Goal: Check status: Check status

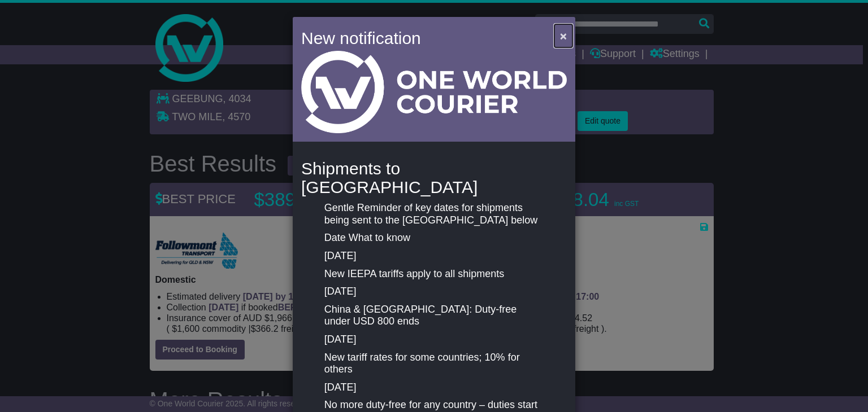
click at [560, 32] on span "×" at bounding box center [563, 35] width 7 height 13
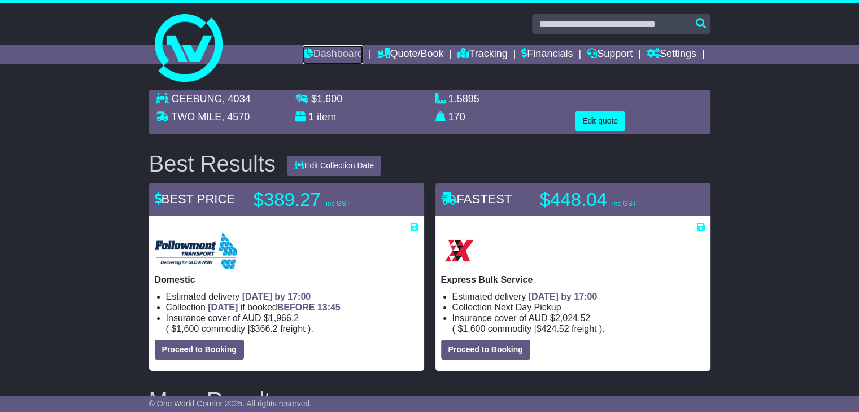
click at [310, 53] on link "Dashboard" at bounding box center [333, 54] width 60 height 19
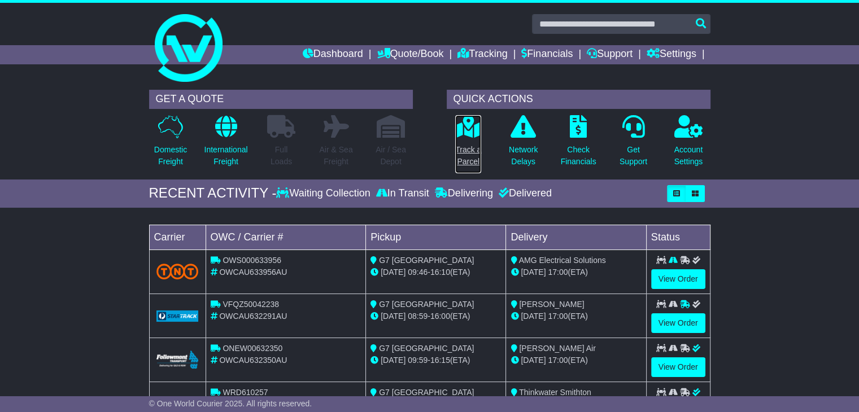
click at [463, 158] on p "Track a Parcel" at bounding box center [468, 156] width 26 height 24
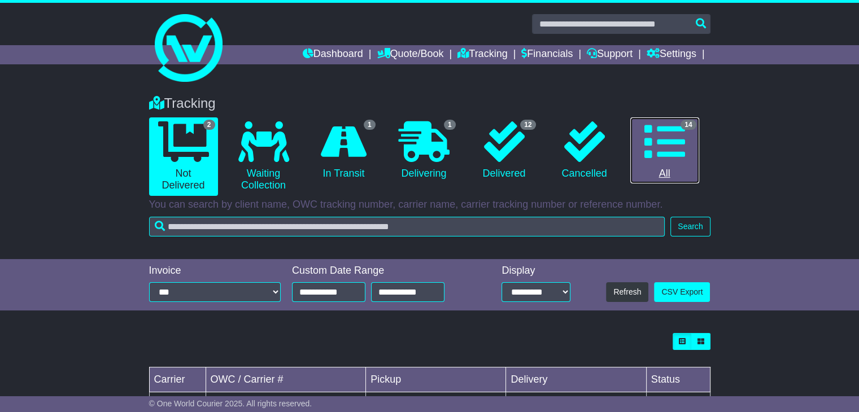
click at [668, 155] on icon at bounding box center [665, 141] width 41 height 41
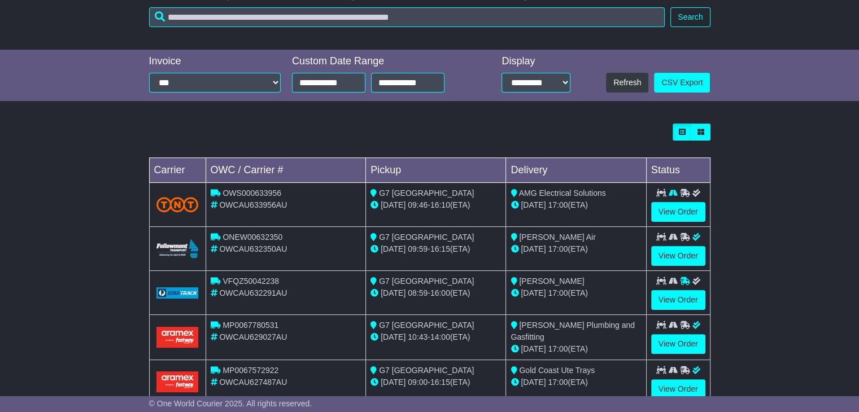
scroll to position [226, 0]
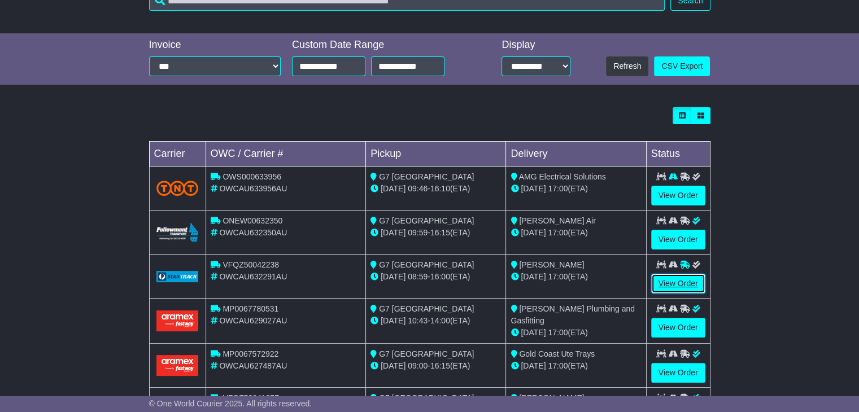
click at [672, 286] on link "View Order" at bounding box center [678, 284] width 54 height 20
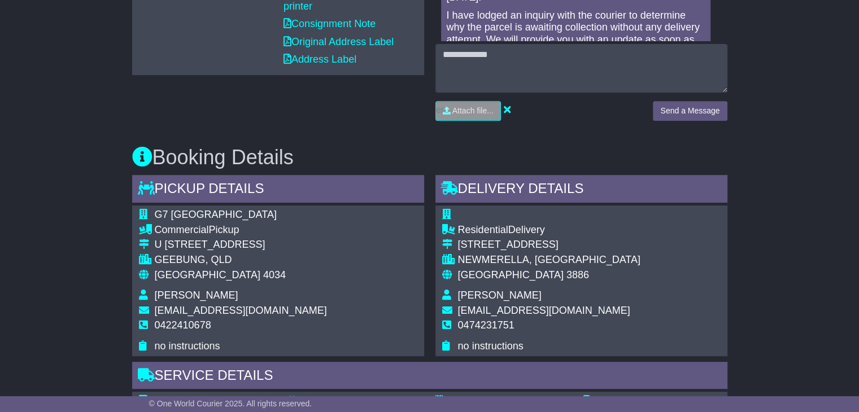
scroll to position [565, 0]
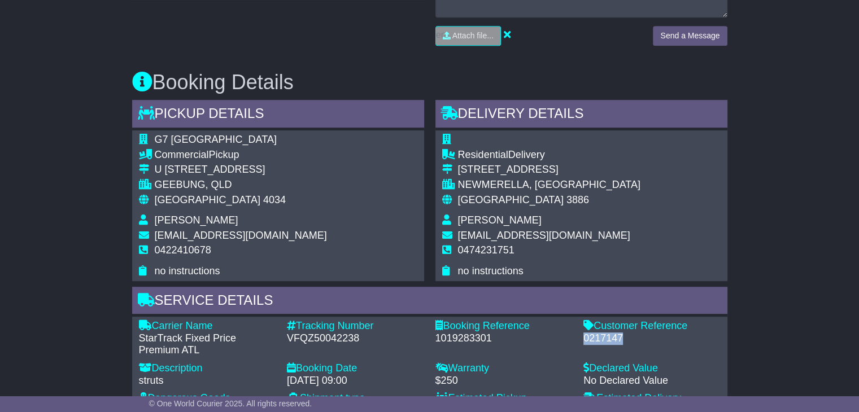
drag, startPoint x: 628, startPoint y: 337, endPoint x: 585, endPoint y: 338, distance: 42.9
click at [585, 338] on div "0217147" at bounding box center [652, 339] width 137 height 12
copy div "0217147"
